Goal: Task Accomplishment & Management: Manage account settings

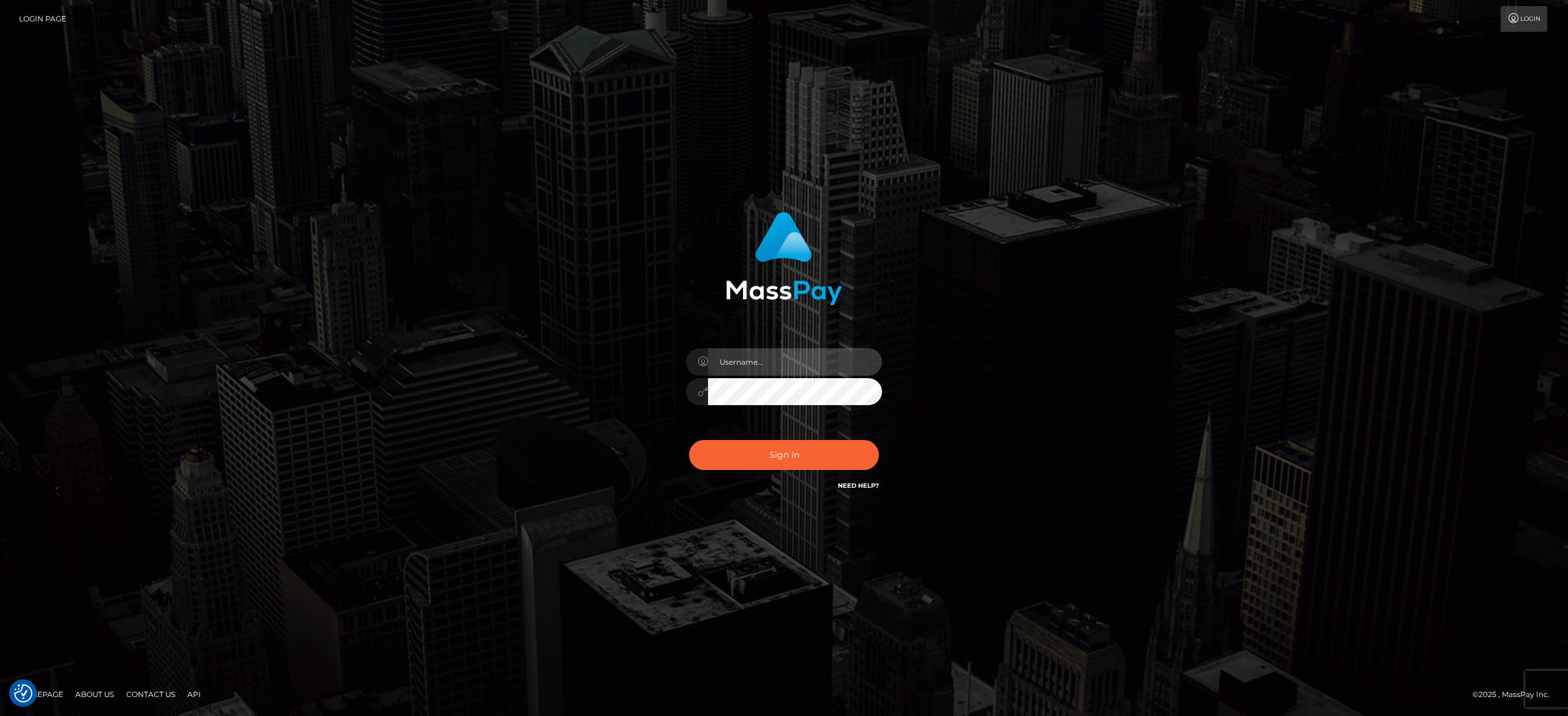
type input "[PERSON_NAME].[PERSON_NAME]"
click at [789, 454] on button "Sign in" at bounding box center [784, 454] width 190 height 30
type input "[PERSON_NAME].[PERSON_NAME]"
click at [791, 454] on button "Sign in" at bounding box center [784, 454] width 190 height 30
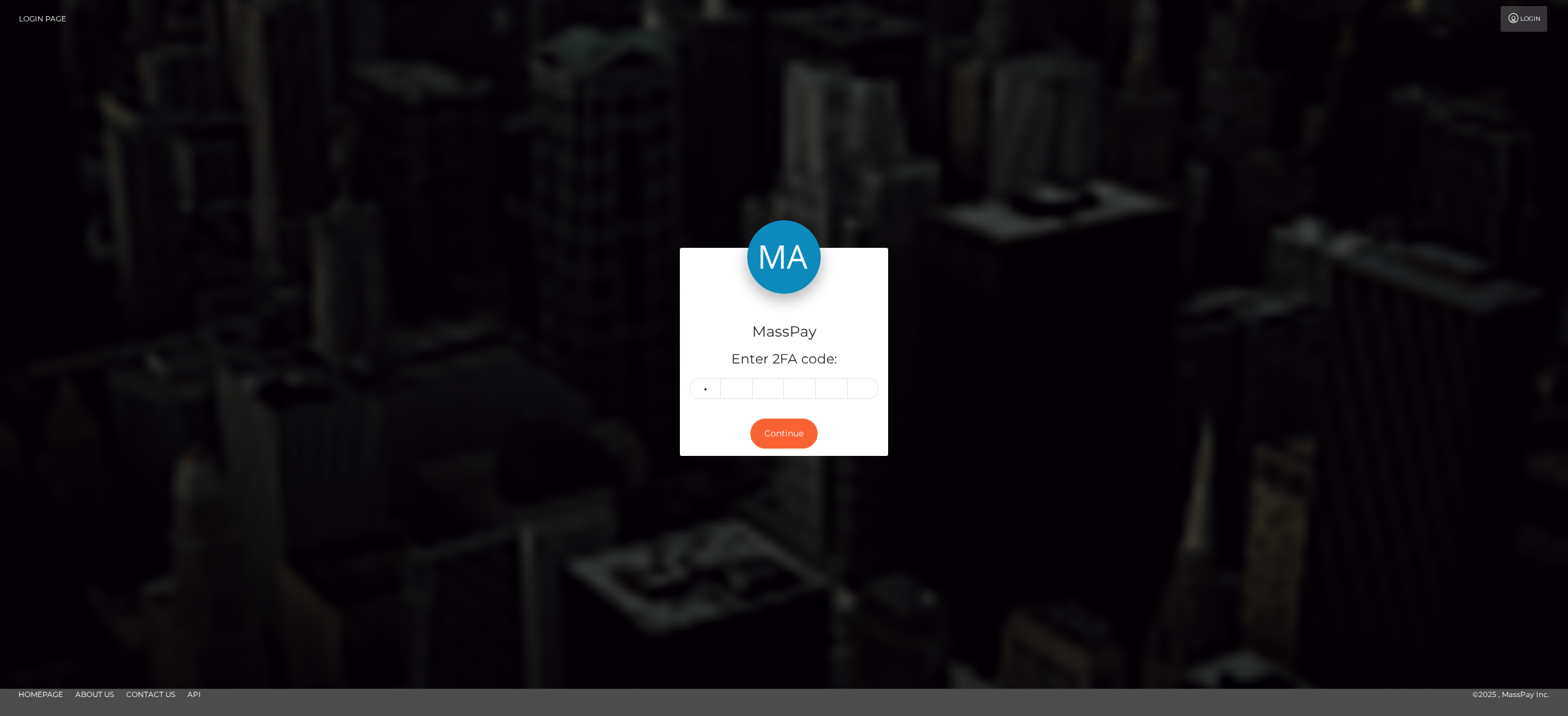
type input "1"
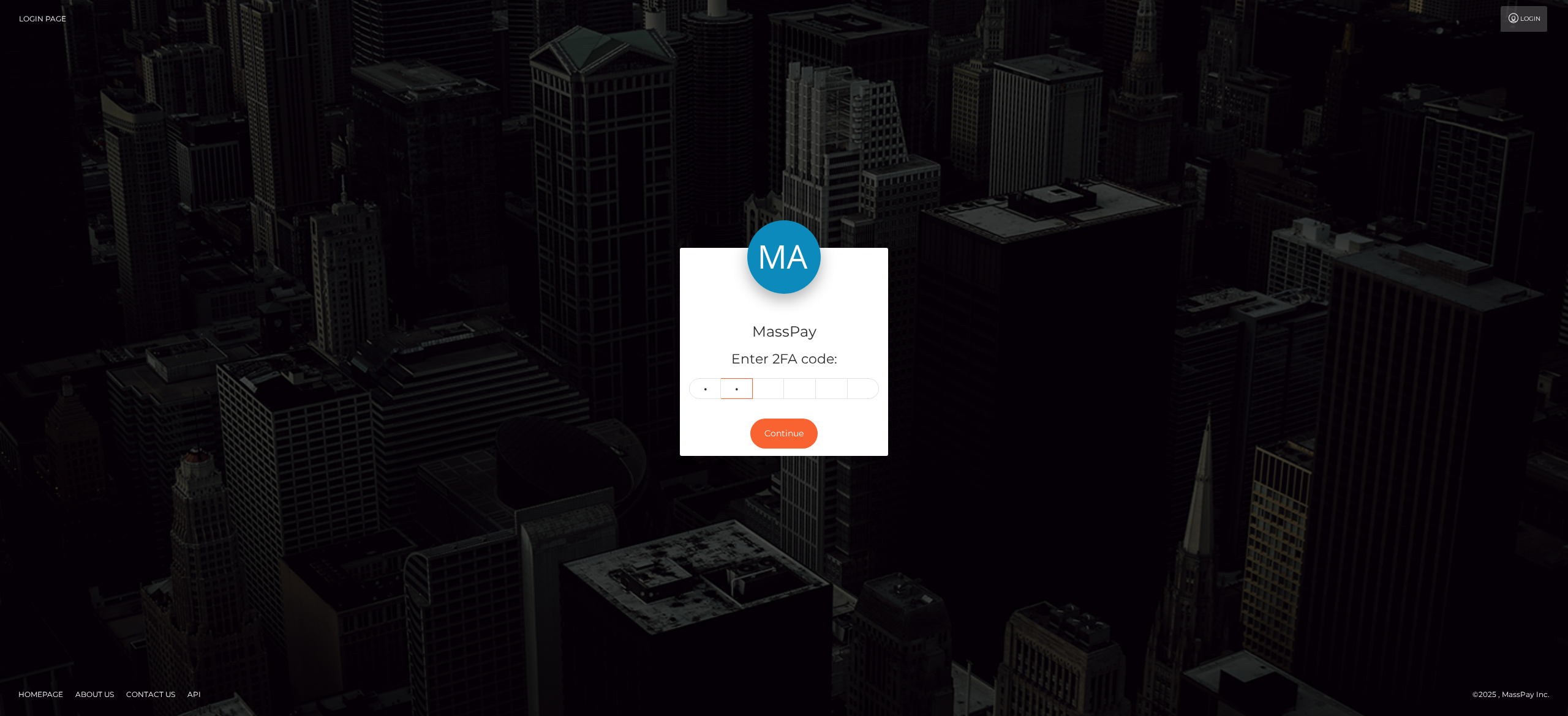
type input "1"
type input "9"
type input "3"
type input "4"
